Goal: Check status: Check status

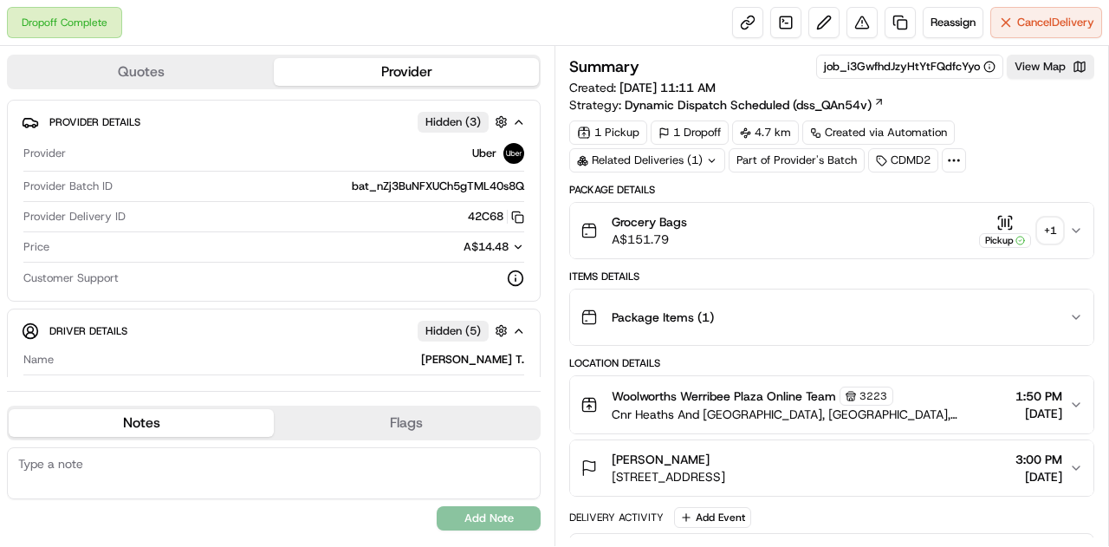
click at [1058, 229] on div "+ 1" at bounding box center [1050, 230] width 24 height 24
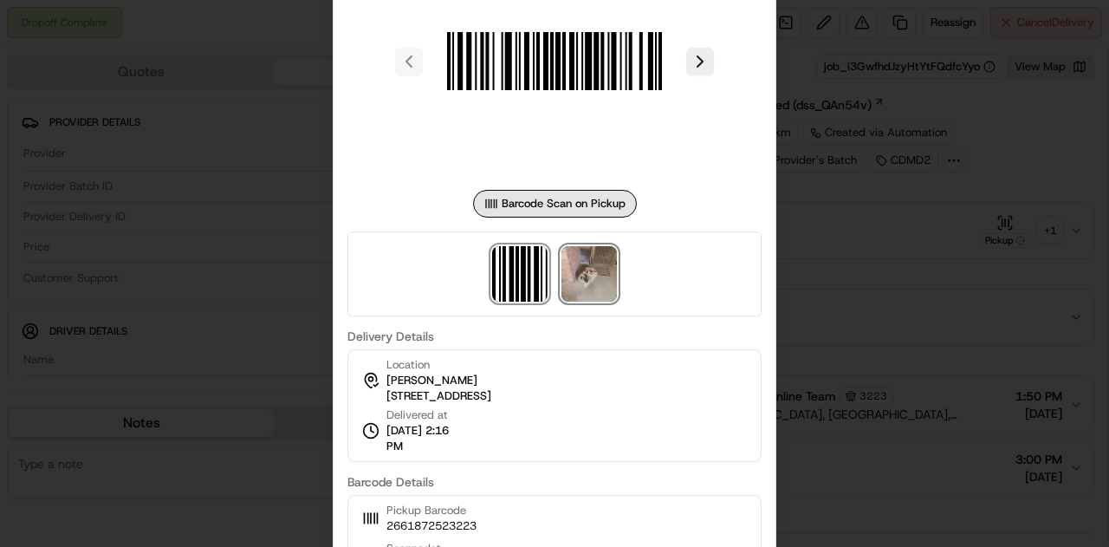
click at [584, 297] on img at bounding box center [588, 273] width 55 height 55
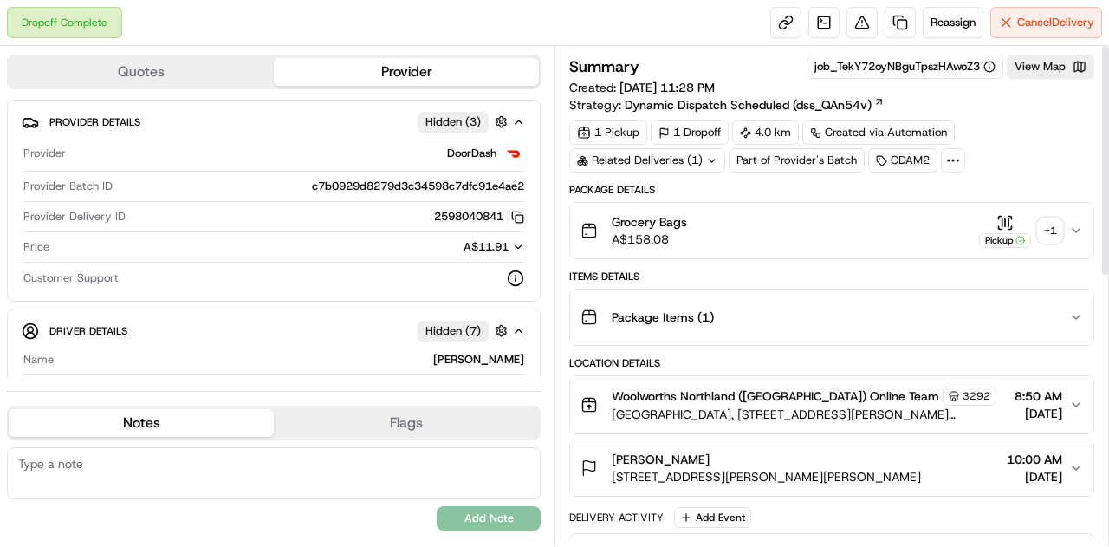
click at [1045, 216] on button "Pickup + 1" at bounding box center [1020, 231] width 83 height 34
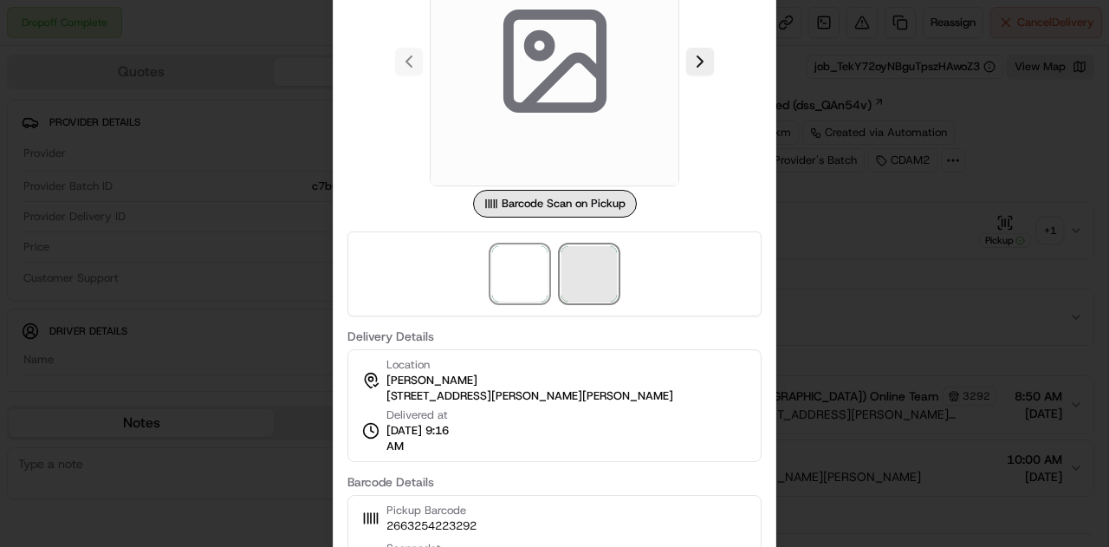
click at [605, 275] on span at bounding box center [588, 273] width 55 height 55
